Goal: Submit feedback/report problem

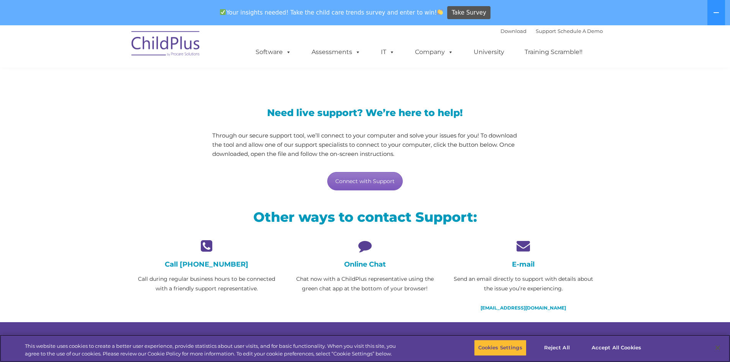
scroll to position [38, 0]
click at [375, 178] on link "Connect with Support" at bounding box center [365, 181] width 76 height 18
click at [378, 275] on p "Chat now with a ChildPlus representative using the green chat app at the bottom…" at bounding box center [365, 283] width 147 height 19
drag, startPoint x: 331, startPoint y: 287, endPoint x: 386, endPoint y: 284, distance: 55.7
click at [386, 284] on p "Chat now with a ChildPlus representative using the green chat app at the bottom…" at bounding box center [365, 283] width 147 height 19
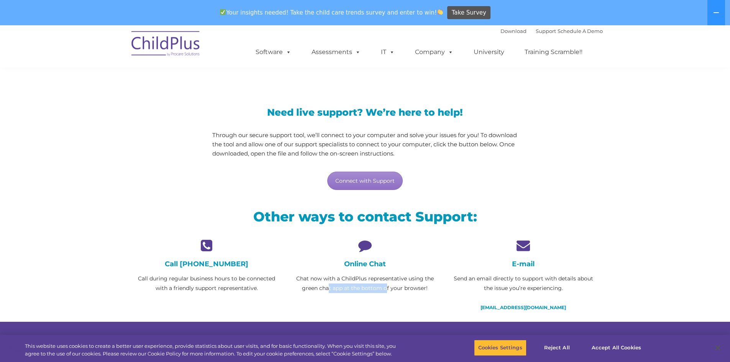
click at [386, 284] on p "Chat now with a ChildPlus representative using the green chat app at the bottom…" at bounding box center [365, 283] width 147 height 19
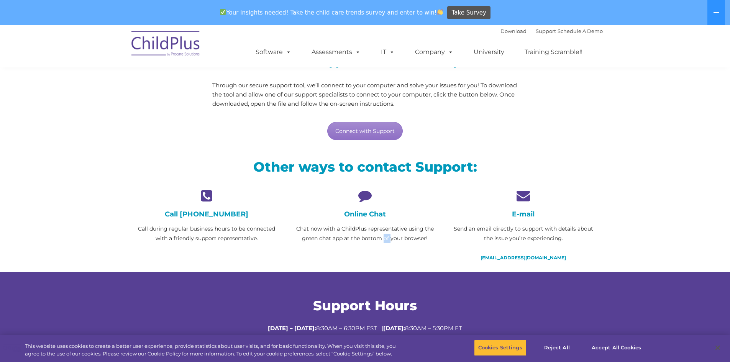
scroll to position [236, 0]
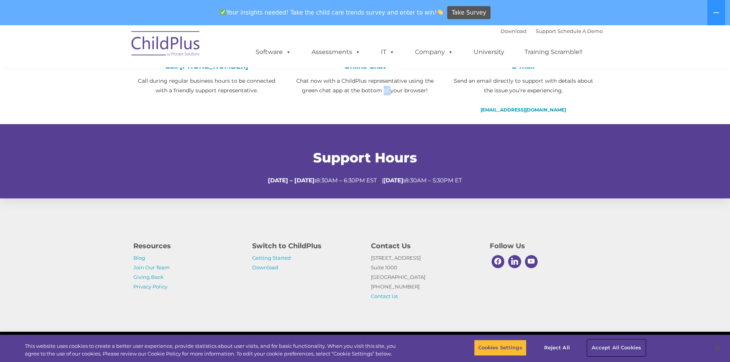
click at [618, 350] on button "Accept All Cookies" at bounding box center [617, 348] width 58 height 16
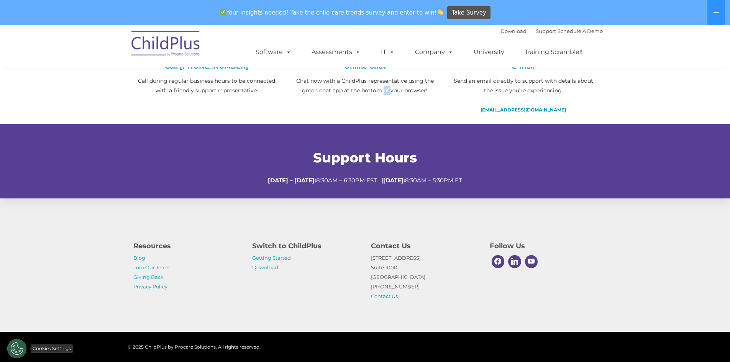
click at [14, 349] on button "Cookies Settings" at bounding box center [16, 348] width 19 height 19
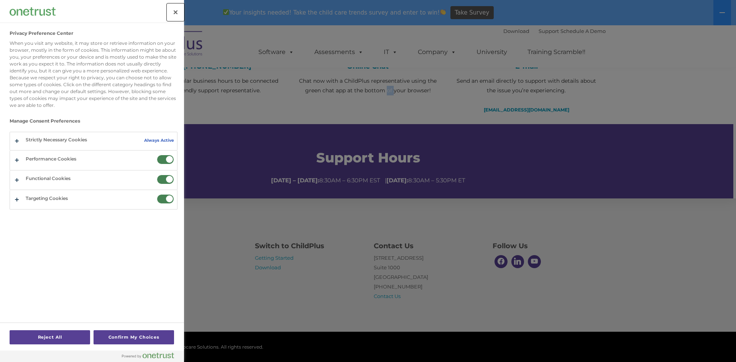
click at [174, 12] on button "Close" at bounding box center [175, 12] width 17 height 17
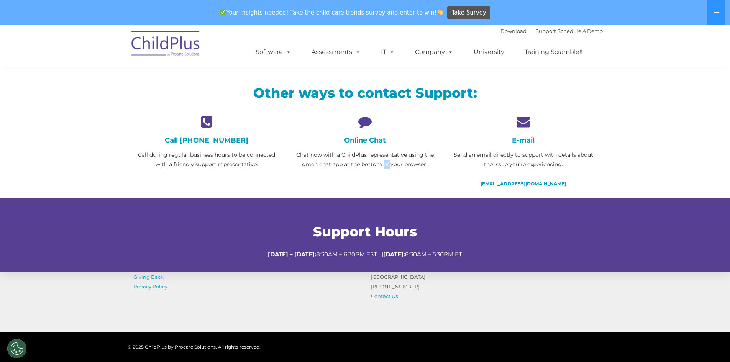
scroll to position [160, 0]
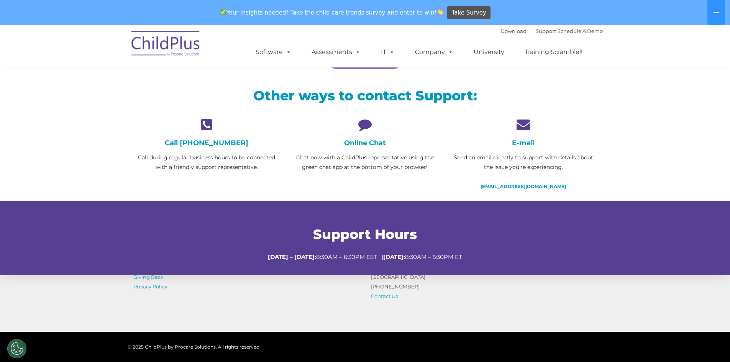
click at [382, 170] on p "Chat now with a ChildPlus representative using the green chat app at the bottom…" at bounding box center [365, 162] width 147 height 19
drag, startPoint x: 301, startPoint y: 166, endPoint x: 380, endPoint y: 164, distance: 79.0
click at [380, 164] on p "Chat now with a ChildPlus representative using the green chat app at the bottom…" at bounding box center [365, 162] width 147 height 19
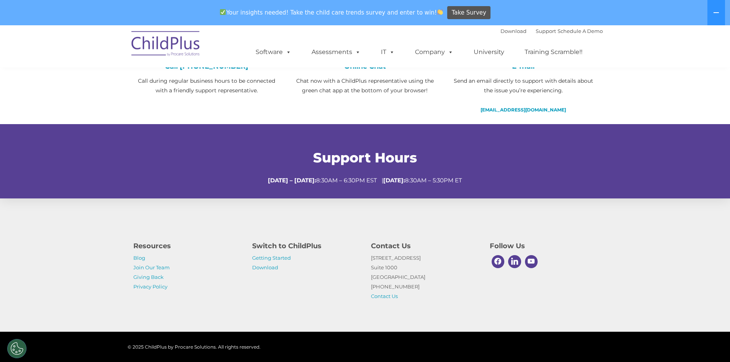
scroll to position [0, 0]
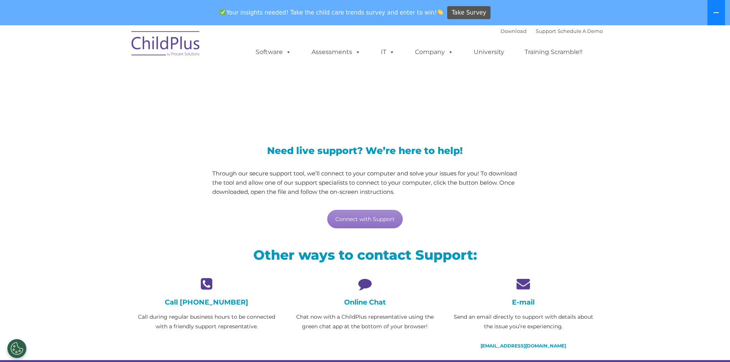
click at [715, 8] on button at bounding box center [717, 12] width 18 height 25
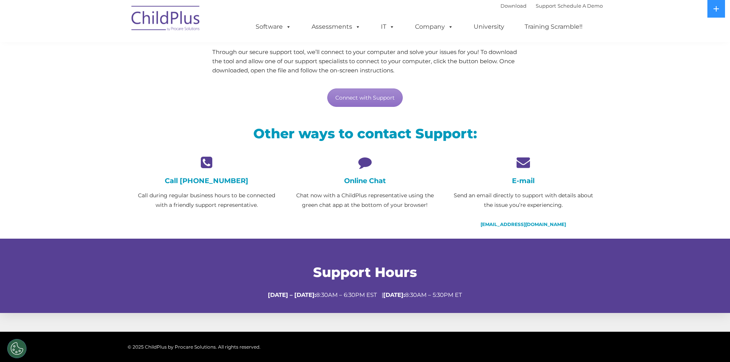
scroll to position [96, 0]
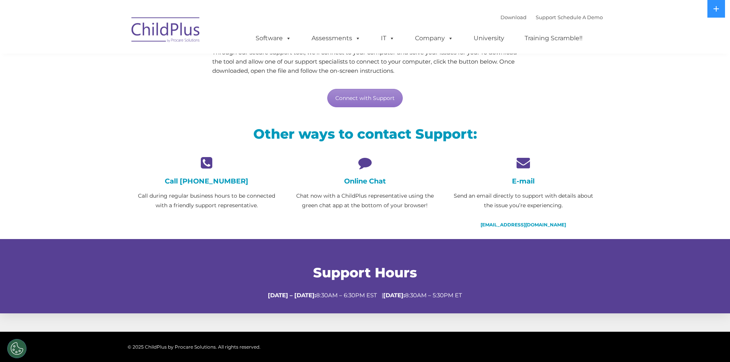
scroll to position [222, 0]
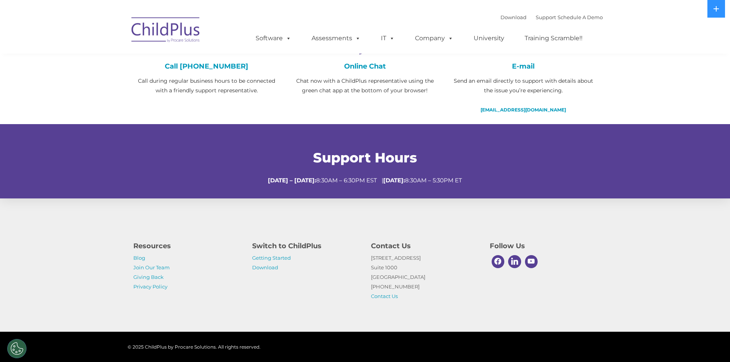
click at [215, 342] on div "© 2025 ChildPlus by Procare Solutions. All rights reserved." at bounding box center [199, 347] width 143 height 12
click at [344, 189] on div "Support Hours Monday – Thursday: 8:30AM – 6:30PM EST | Friday: 8:30AM – 5:30PM …" at bounding box center [365, 162] width 475 height 72
click at [23, 347] on button "Cookies Settings" at bounding box center [16, 348] width 19 height 19
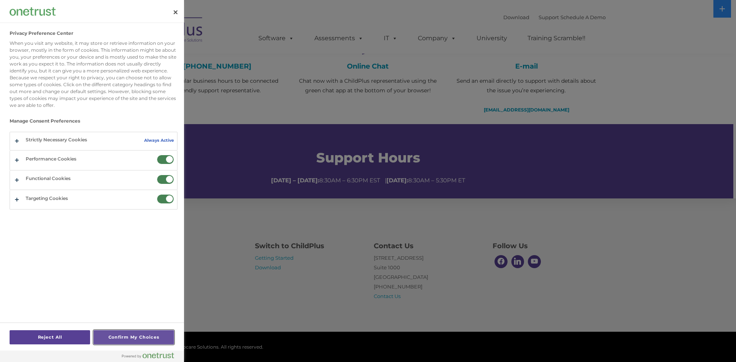
click at [100, 332] on button "Confirm My Choices" at bounding box center [134, 338] width 81 height 14
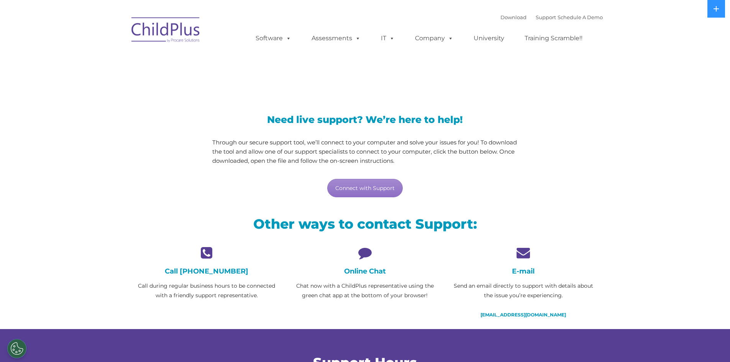
scroll to position [0, 0]
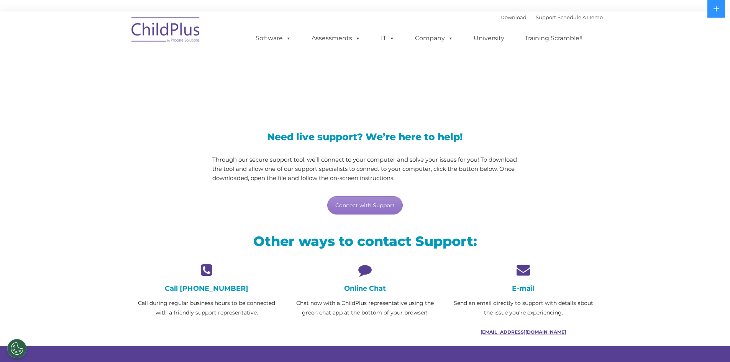
click at [522, 333] on link "support@childplus.com" at bounding box center [524, 332] width 86 height 6
click at [628, 25] on nav "Download Support | Schedule A Demo  MENU MENU Software ChildPlus: The original…" at bounding box center [365, 33] width 730 height 42
click at [389, 208] on link "Connect with Support" at bounding box center [365, 205] width 76 height 18
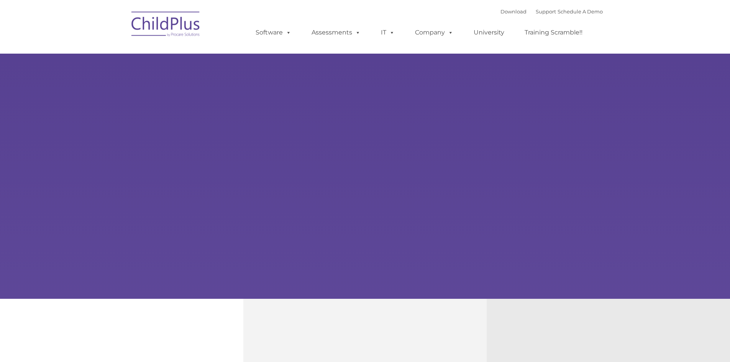
type input ""
select select "MEDIUM"
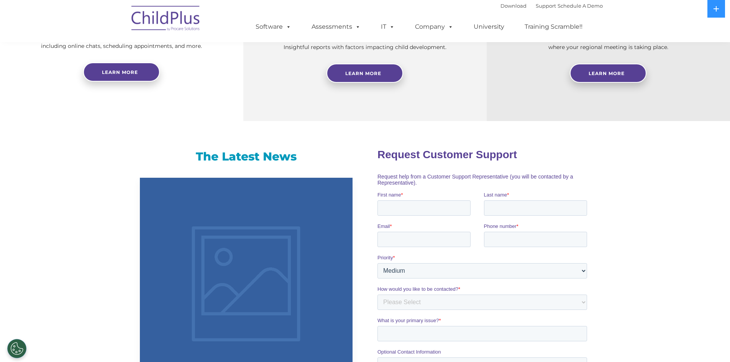
scroll to position [360, 0]
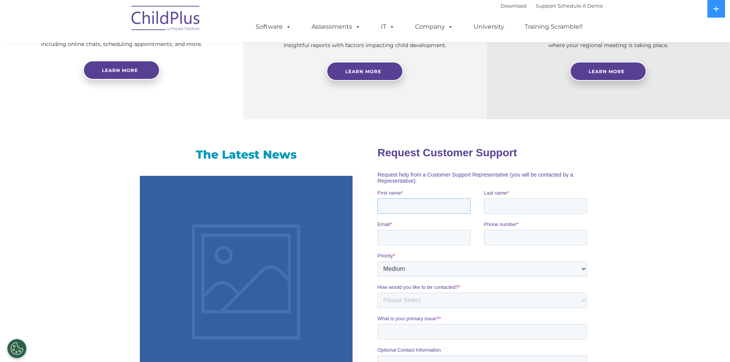
click at [423, 204] on input "First name *" at bounding box center [424, 205] width 93 height 15
type input "Marie"
type input "Schaefbauer"
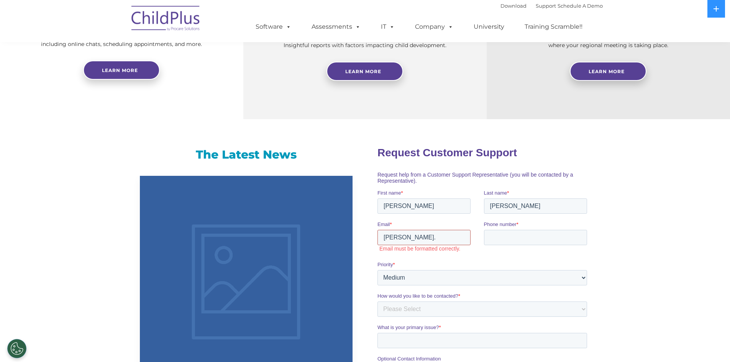
type input "marie.schaefbauer@childstartinc.net"
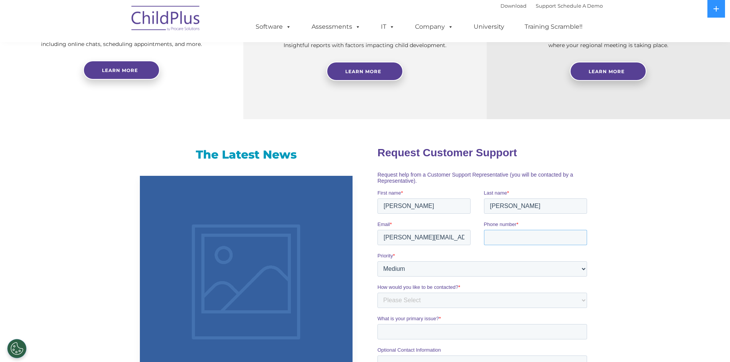
click at [500, 235] on input "Phone number *" at bounding box center [536, 237] width 104 height 15
type input "4062587007"
click at [428, 275] on select "Please Select Low Medium High" at bounding box center [483, 268] width 210 height 15
click at [378, 261] on select "Please Select Low Medium High" at bounding box center [483, 268] width 210 height 15
click at [406, 303] on select "Please Select Phone Email" at bounding box center [483, 300] width 210 height 15
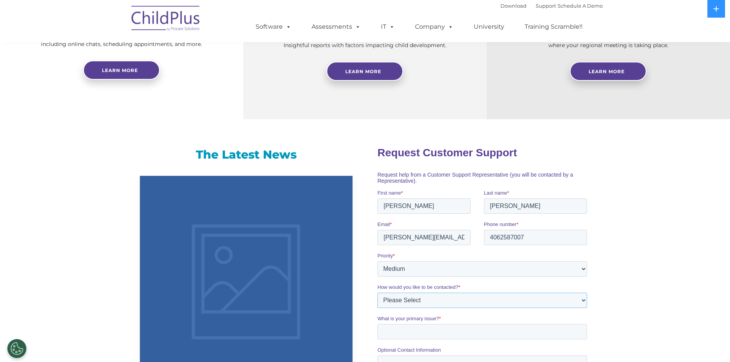
select select "Email"
click at [378, 293] on select "Please Select Phone Email" at bounding box center [483, 300] width 210 height 15
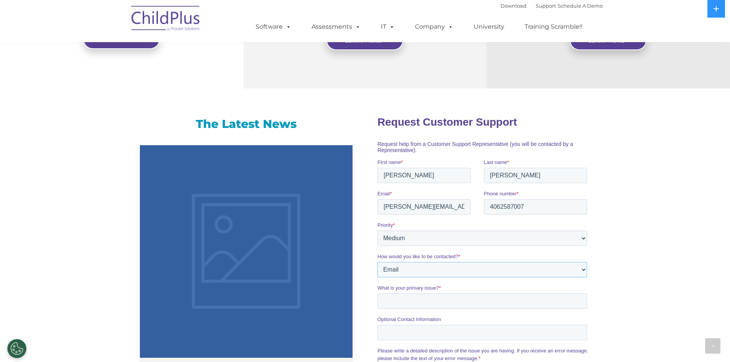
scroll to position [398, 0]
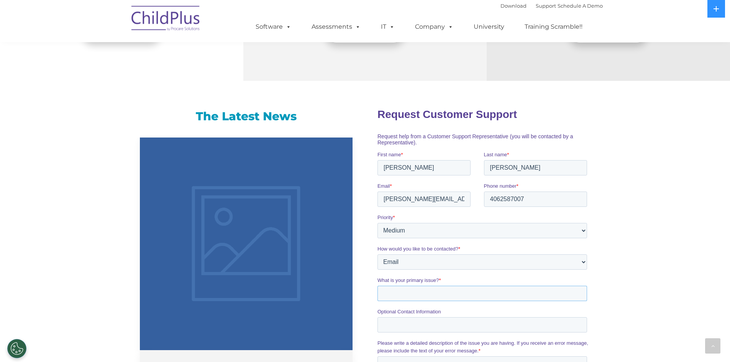
click at [406, 289] on input "What is your primary issue? *" at bounding box center [483, 293] width 210 height 15
click at [449, 294] on input "Report 4220- ChildPlusOnline" at bounding box center [483, 293] width 210 height 15
type input "Report 4220- ChildPlus Online"
click at [442, 326] on input "Optional Contact Information" at bounding box center [483, 324] width 210 height 15
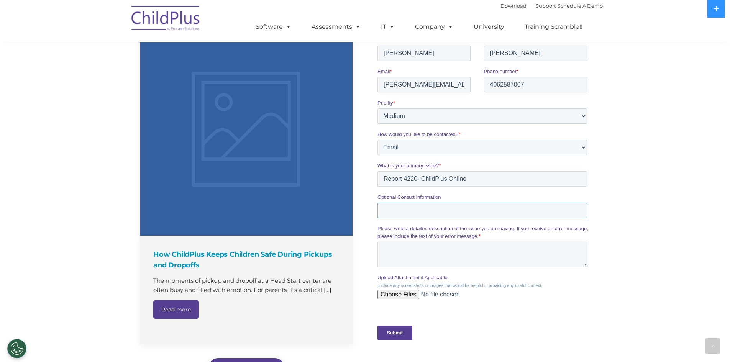
scroll to position [513, 0]
click at [426, 266] on textarea "Please write a detailed description of the issue you are having. If you receive…" at bounding box center [483, 254] width 210 height 25
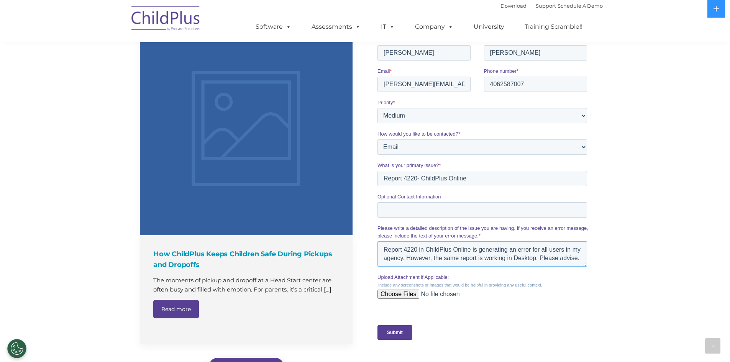
type textarea "Report 4220 in ChildPlus Online is generating an error for all users in my agen…"
click at [403, 294] on input "Upload Attachment if Applicable:" at bounding box center [483, 297] width 210 height 15
type input "C:\fakepath\Screenshot 2025-10-15 161643.png"
click at [393, 334] on input "Submit" at bounding box center [395, 333] width 35 height 15
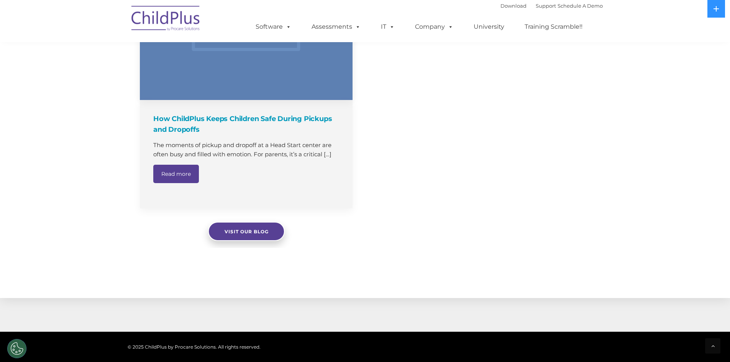
scroll to position [649, 0]
click at [189, 176] on link "Read more" at bounding box center [176, 173] width 46 height 18
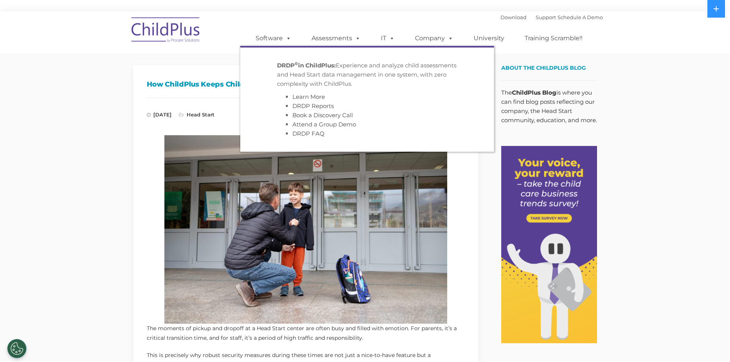
click at [355, 16] on div "Download Support | Schedule A Demo  MENU MENU Software ChildPlus: The original…" at bounding box center [421, 33] width 363 height 42
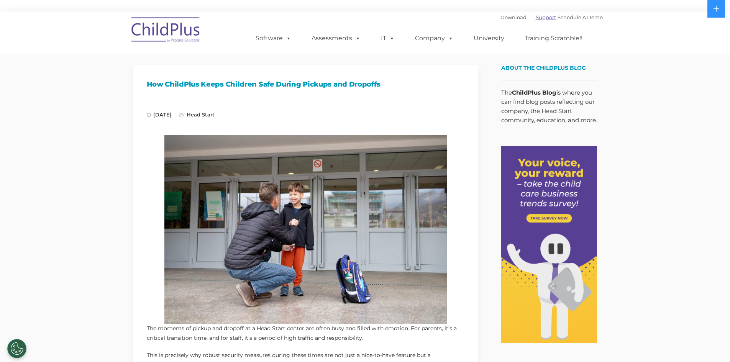
click at [541, 16] on link "Support" at bounding box center [546, 17] width 20 height 6
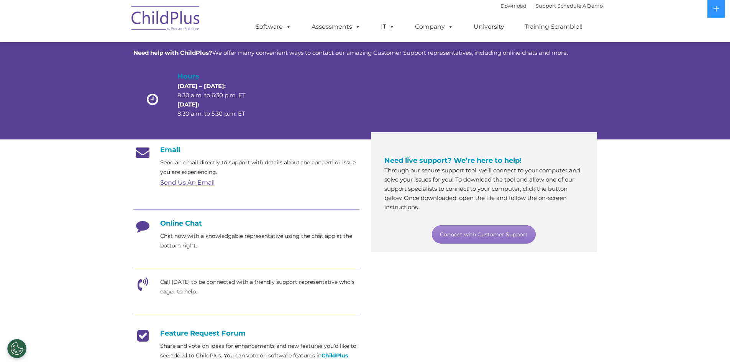
scroll to position [38, 0]
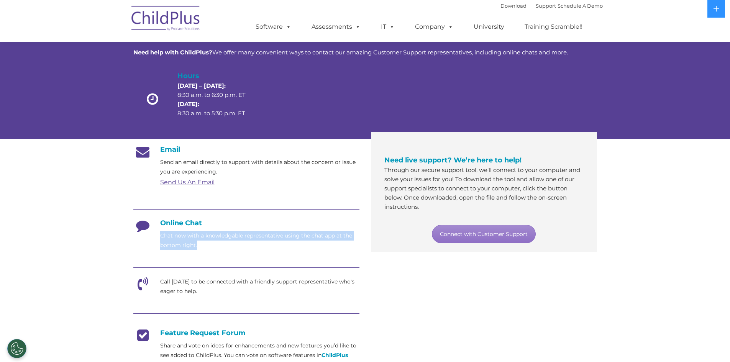
drag, startPoint x: 239, startPoint y: 243, endPoint x: 294, endPoint y: 254, distance: 55.9
click at [294, 254] on div "Email Send an email directly to support with details about the concern or issue…" at bounding box center [246, 291] width 226 height 293
drag, startPoint x: 226, startPoint y: 250, endPoint x: 155, endPoint y: 237, distance: 71.8
click at [155, 237] on div "Email Send an email directly to support with details about the concern or issue…" at bounding box center [246, 291] width 226 height 293
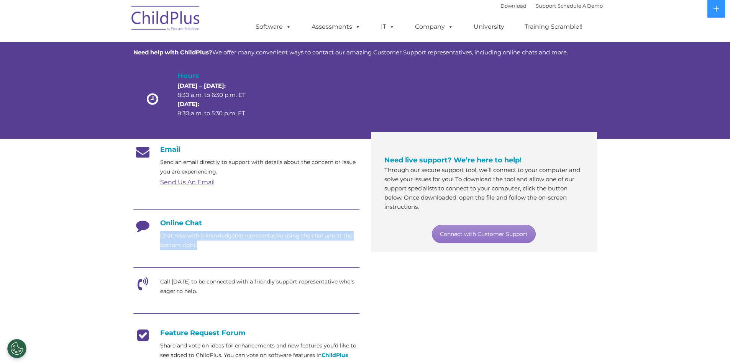
click at [155, 237] on div "Online Chat Chat now with a knowledgable representative using the chat app at t…" at bounding box center [246, 234] width 226 height 31
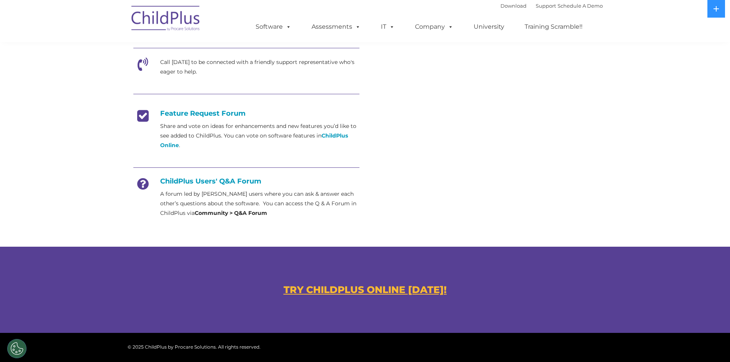
scroll to position [260, 0]
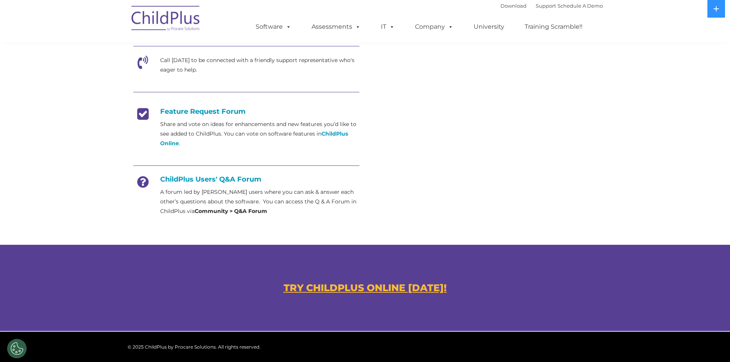
click at [181, 111] on h4 "Feature Request Forum" at bounding box center [246, 111] width 226 height 8
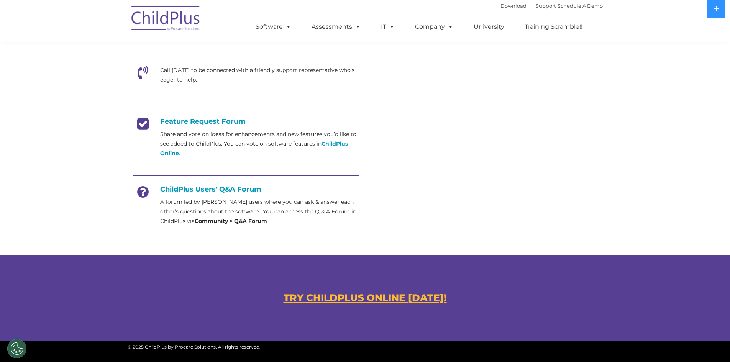
scroll to position [0, 0]
